Goal: Transaction & Acquisition: Purchase product/service

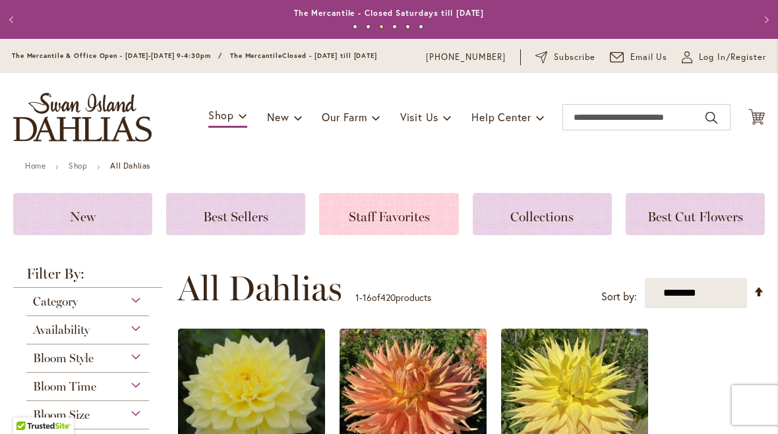
click at [381, 224] on span "Staff Favorites" at bounding box center [389, 217] width 81 height 16
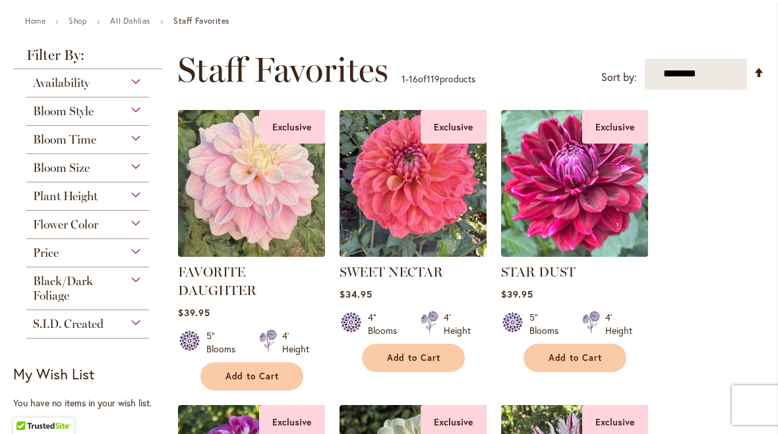
scroll to position [146, 0]
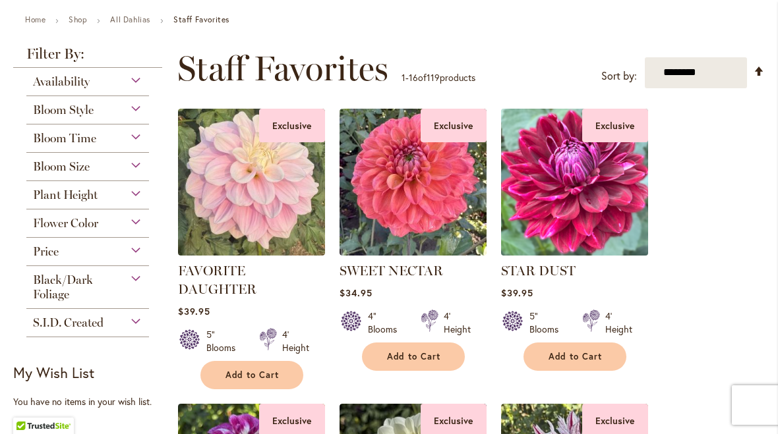
click at [559, 252] on img at bounding box center [574, 182] width 154 height 154
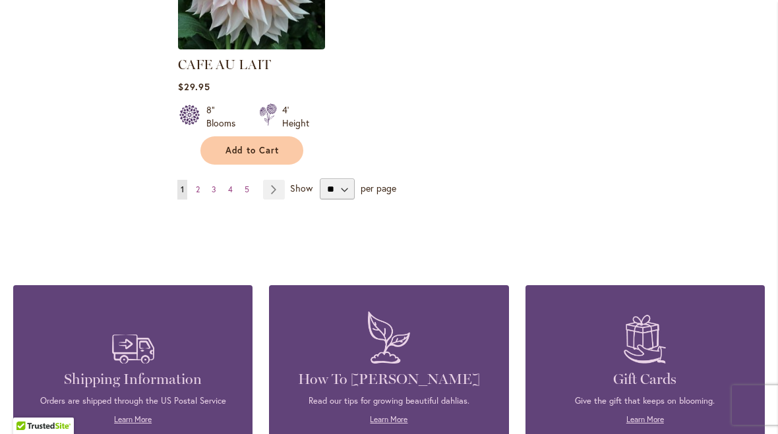
scroll to position [1755, 0]
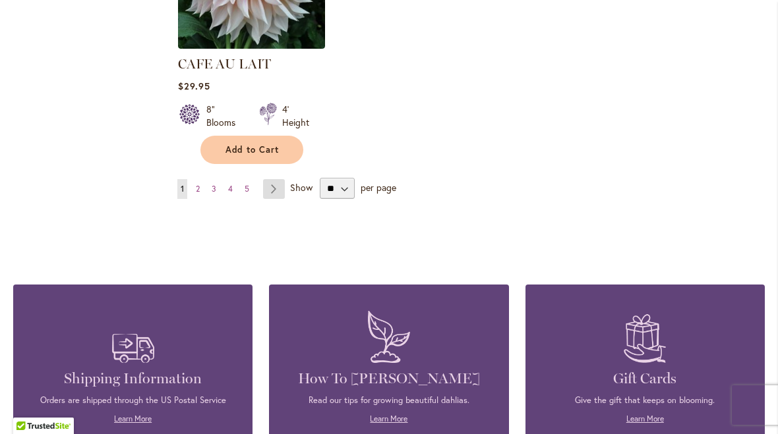
click at [272, 199] on link "Page Next" at bounding box center [274, 189] width 22 height 20
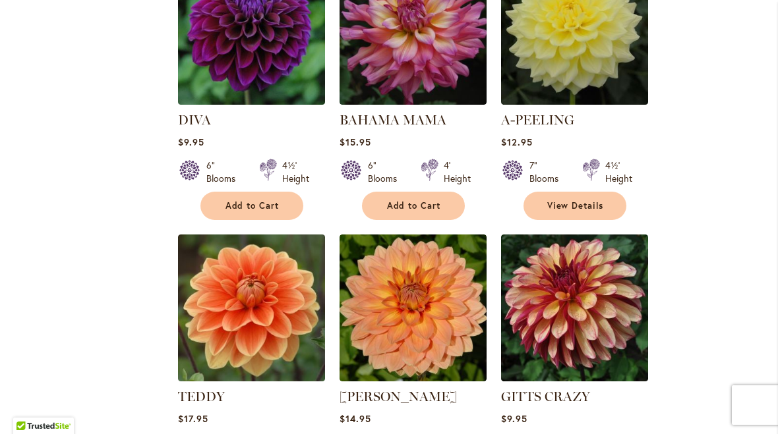
scroll to position [1165, 0]
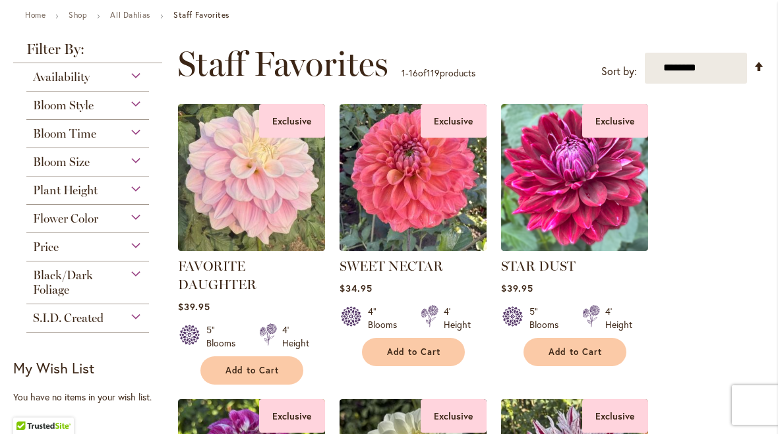
scroll to position [149, 0]
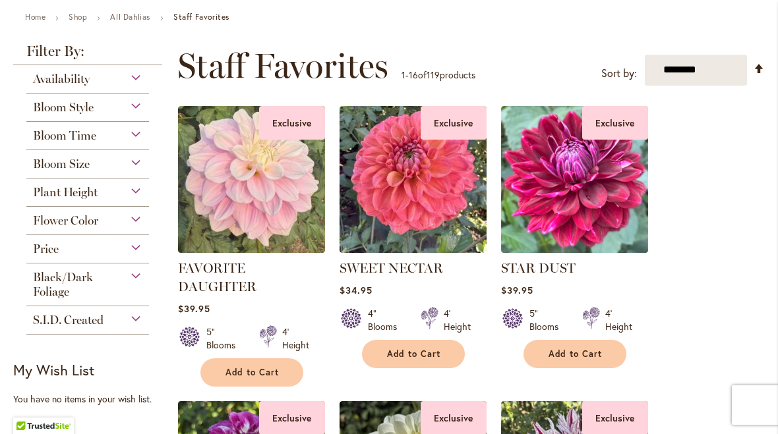
click at [138, 228] on div "Flower Color" at bounding box center [87, 217] width 123 height 21
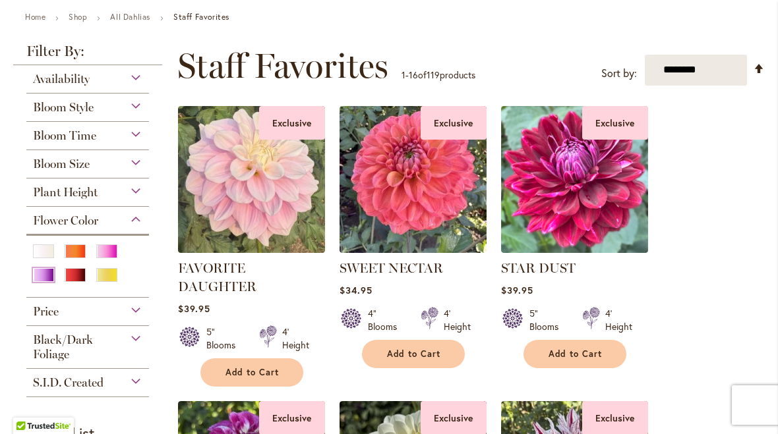
click at [43, 282] on div "Purple" at bounding box center [43, 275] width 21 height 14
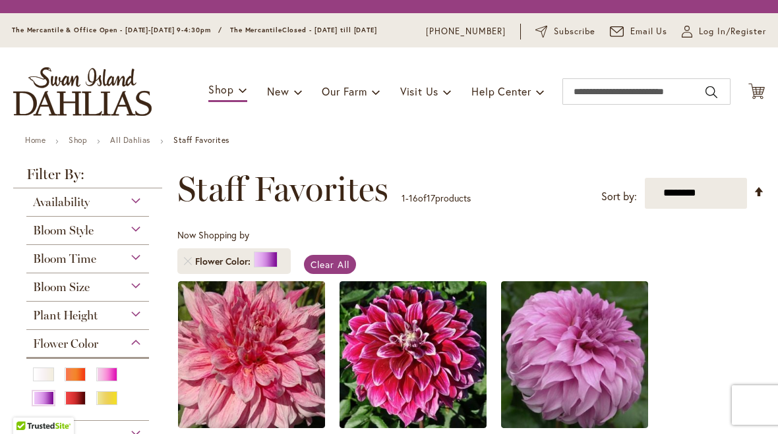
click at [109, 238] on div "Bloom Style" at bounding box center [87, 227] width 123 height 21
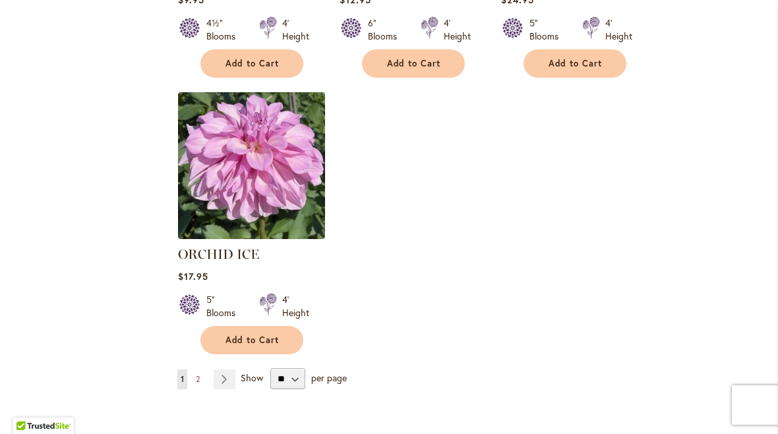
scroll to position [1618, 0]
click at [221, 389] on link "Page Next" at bounding box center [224, 379] width 22 height 20
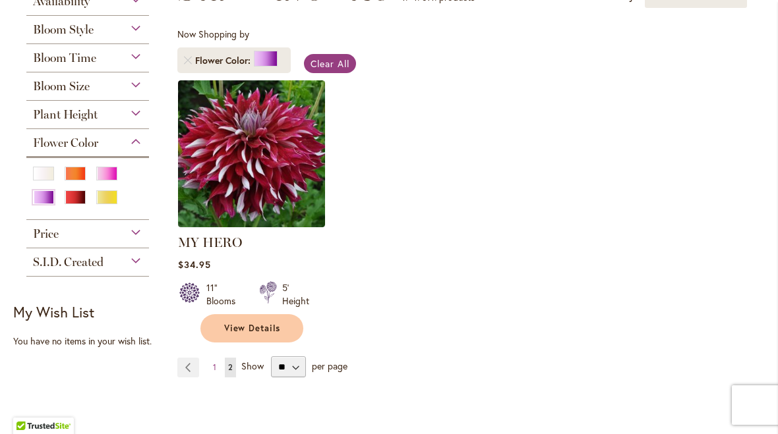
scroll to position [313, 0]
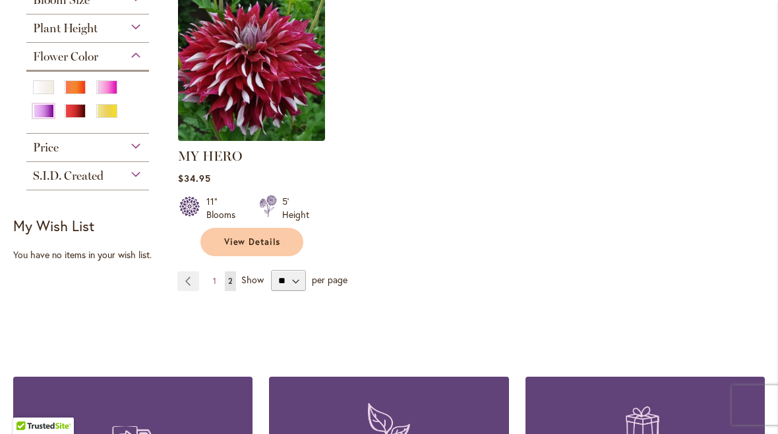
click at [173, 295] on div "**********" at bounding box center [467, 108] width 595 height 457
click at [181, 291] on link "Page Previous" at bounding box center [188, 281] width 22 height 20
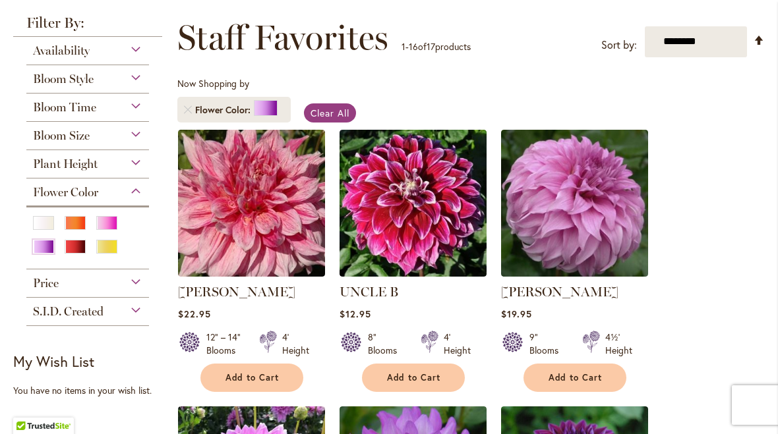
scroll to position [177, 0]
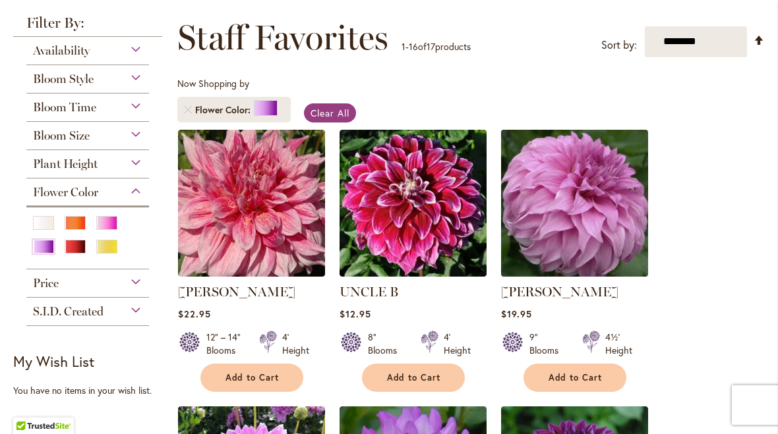
click at [579, 258] on img at bounding box center [574, 203] width 154 height 154
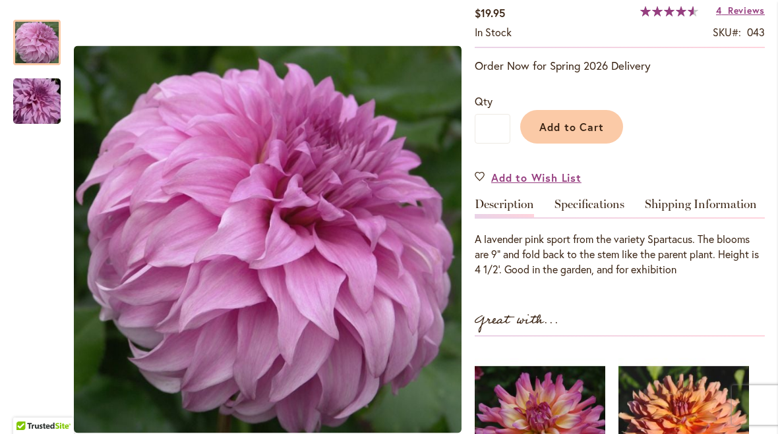
scroll to position [241, 0]
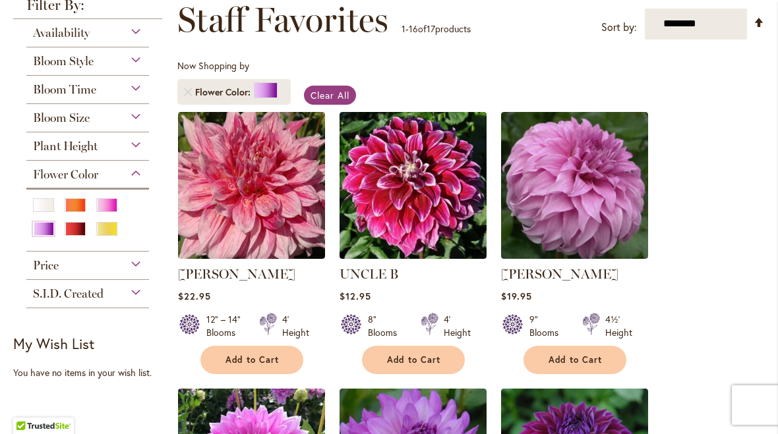
scroll to position [195, 0]
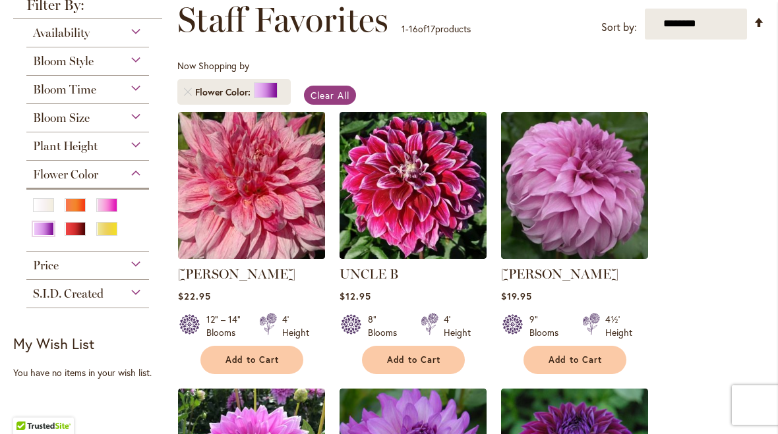
click at [229, 240] on img at bounding box center [251, 185] width 154 height 154
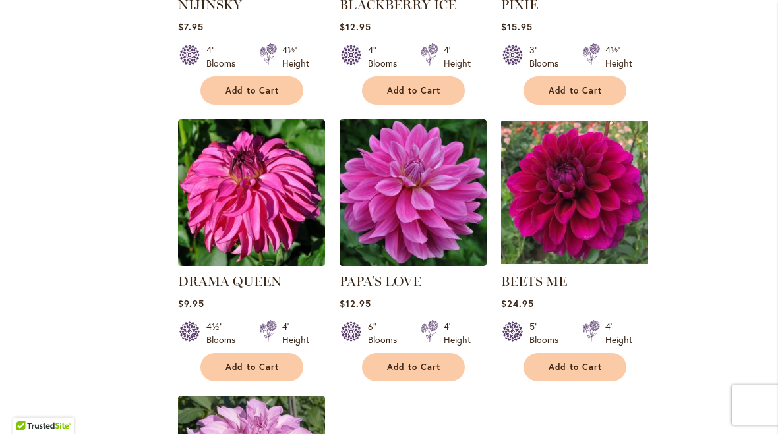
scroll to position [1315, 0]
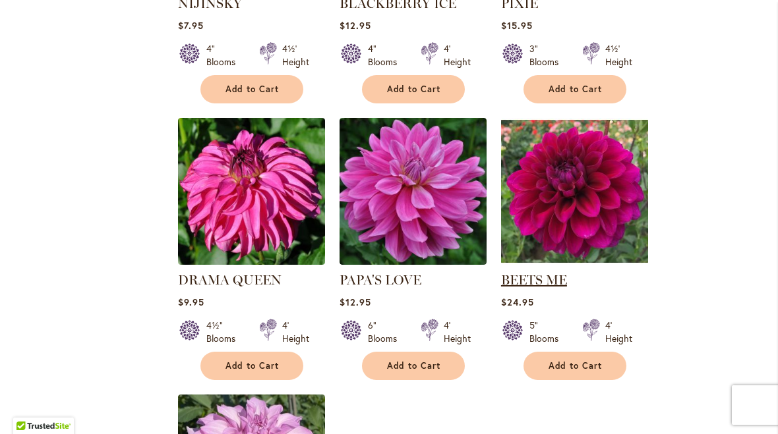
click at [532, 288] on link "BEETS ME" at bounding box center [534, 280] width 66 height 16
